Goal: Task Accomplishment & Management: Use online tool/utility

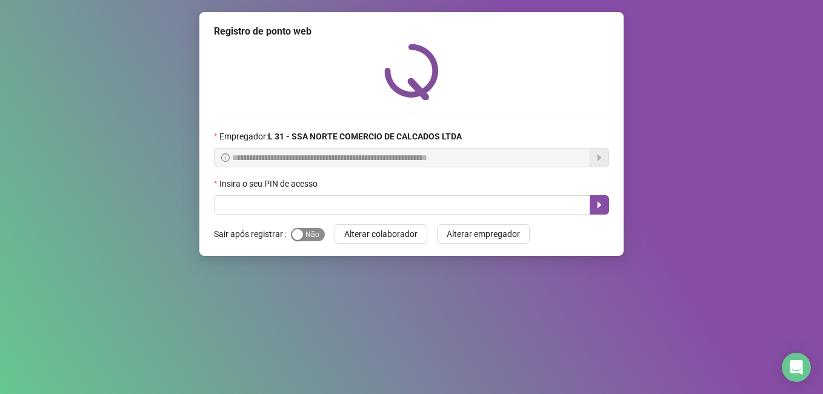
click at [307, 234] on span "Sim Não" at bounding box center [308, 234] width 34 height 13
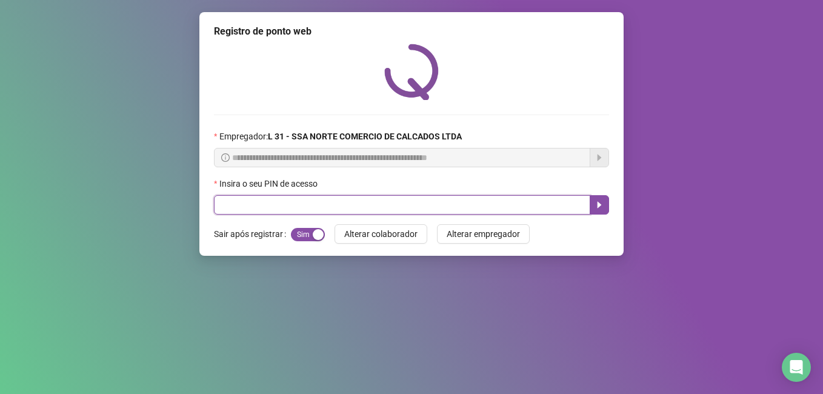
click at [309, 201] on input "text" at bounding box center [402, 204] width 376 height 19
type input "*****"
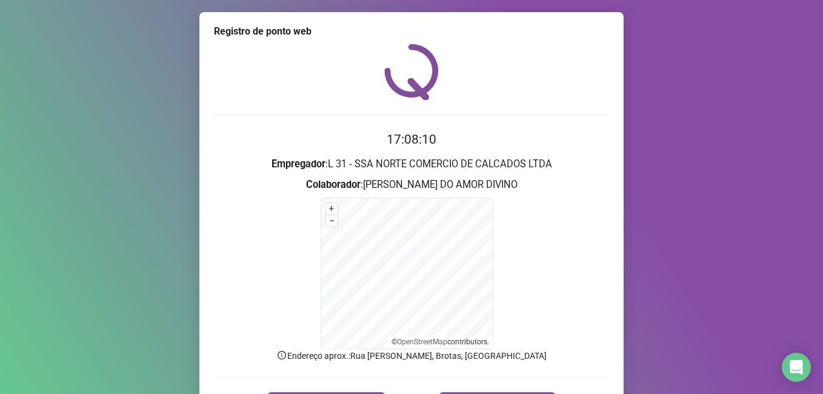
scroll to position [76, 0]
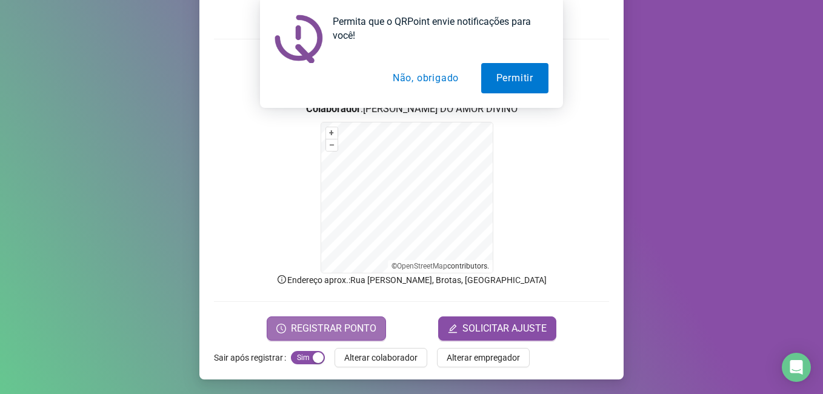
click at [338, 329] on span "REGISTRAR PONTO" at bounding box center [333, 328] width 85 height 15
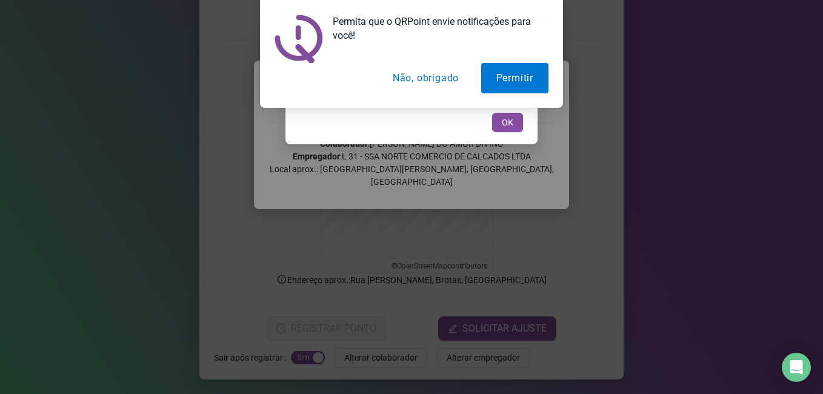
click at [435, 79] on button "Não, obrigado" at bounding box center [425, 78] width 96 height 30
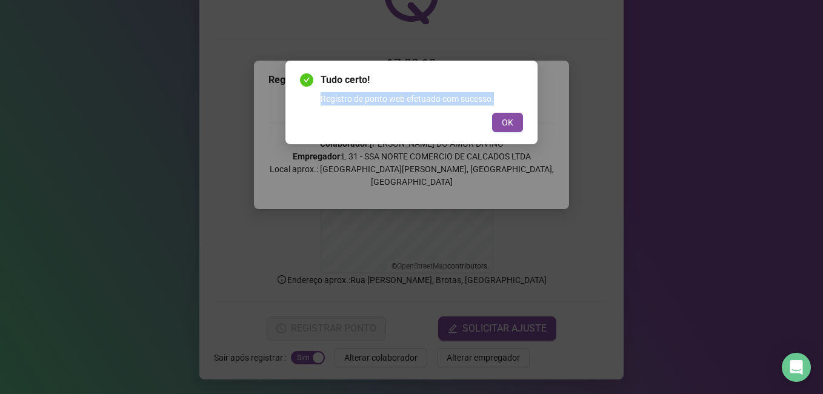
drag, startPoint x: 410, startPoint y: 67, endPoint x: 436, endPoint y: 127, distance: 64.6
click at [436, 127] on div "Tudo certo! Registro de ponto web efetuado com sucesso. OK" at bounding box center [411, 103] width 252 height 84
drag, startPoint x: 436, startPoint y: 127, endPoint x: 515, endPoint y: 124, distance: 79.4
click at [515, 124] on button "OK" at bounding box center [507, 122] width 31 height 19
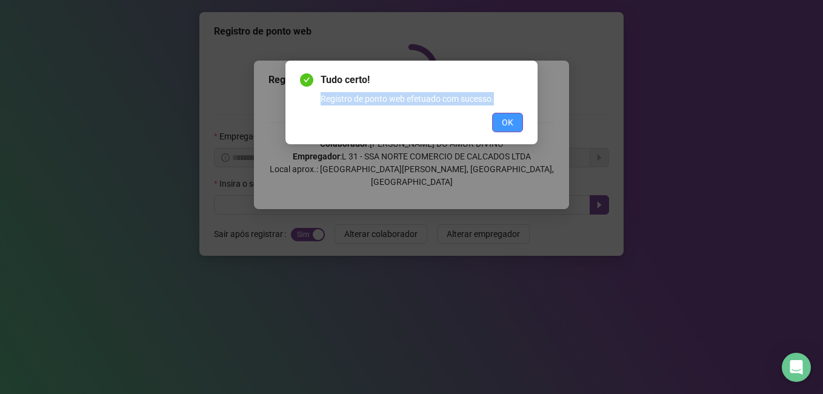
scroll to position [0, 0]
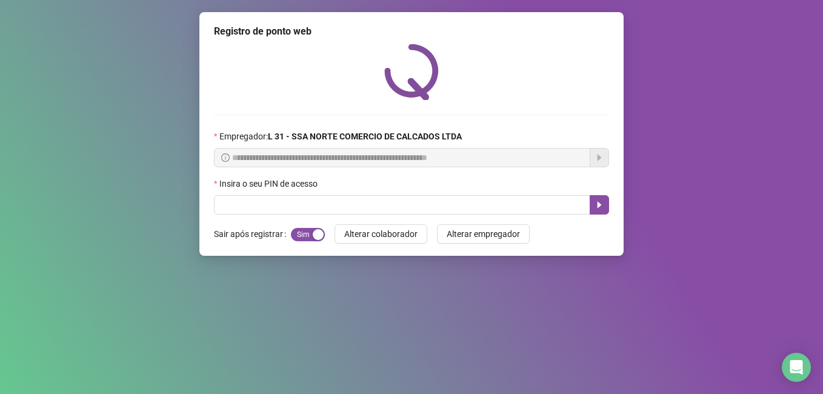
click at [474, 67] on div at bounding box center [411, 72] width 395 height 56
click at [270, 202] on input "text" at bounding box center [402, 204] width 376 height 19
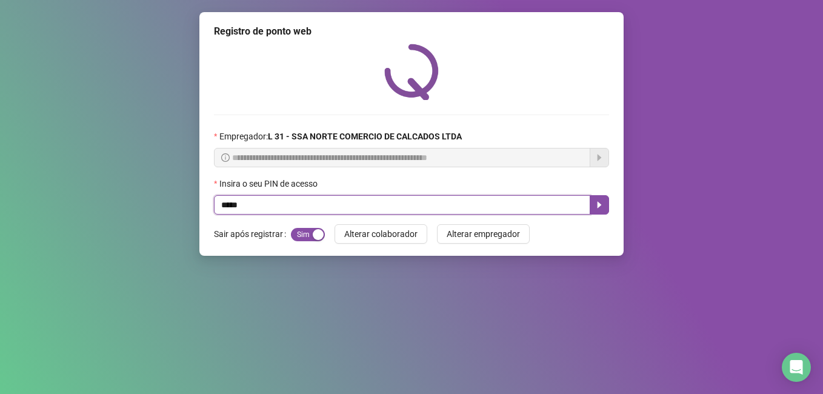
type input "*****"
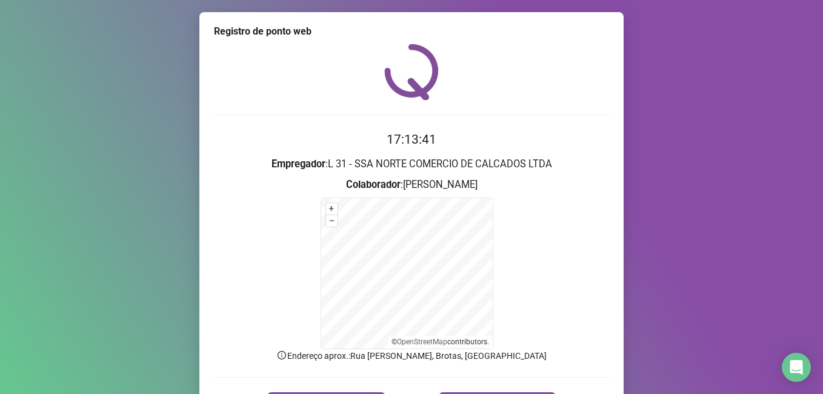
scroll to position [76, 0]
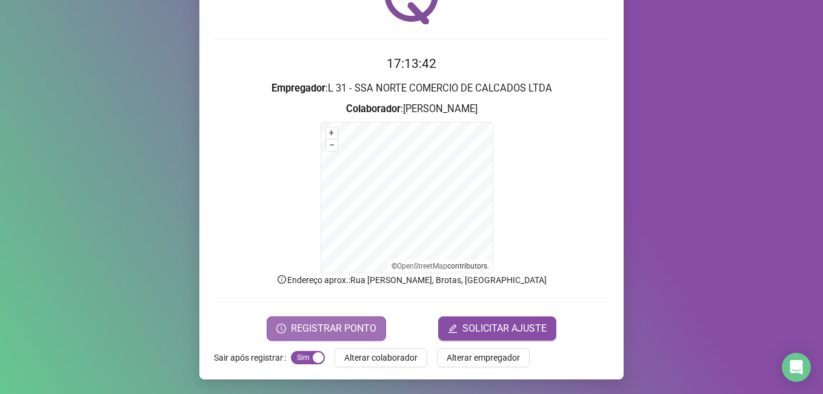
click at [358, 327] on span "REGISTRAR PONTO" at bounding box center [333, 328] width 85 height 15
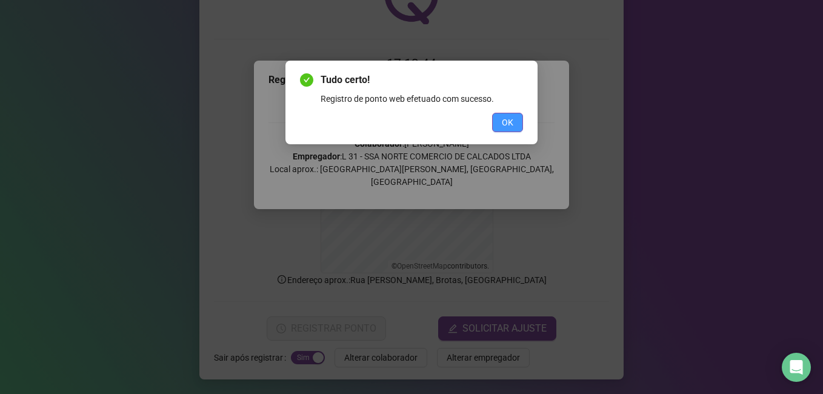
click at [506, 121] on span "OK" at bounding box center [508, 122] width 12 height 13
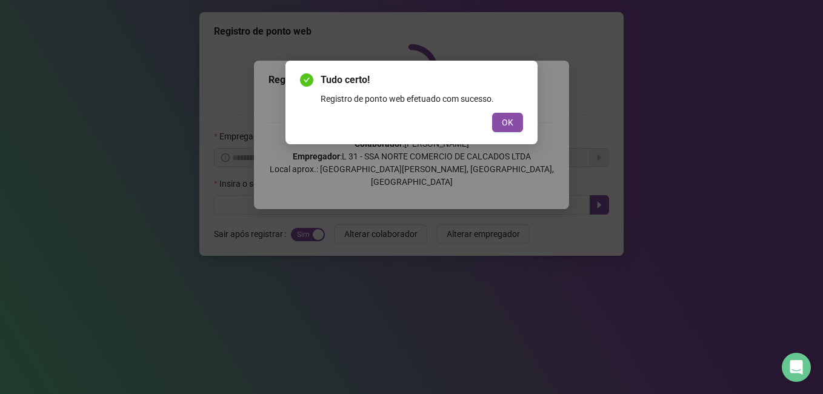
scroll to position [0, 0]
